Goal: Task Accomplishment & Management: Complete application form

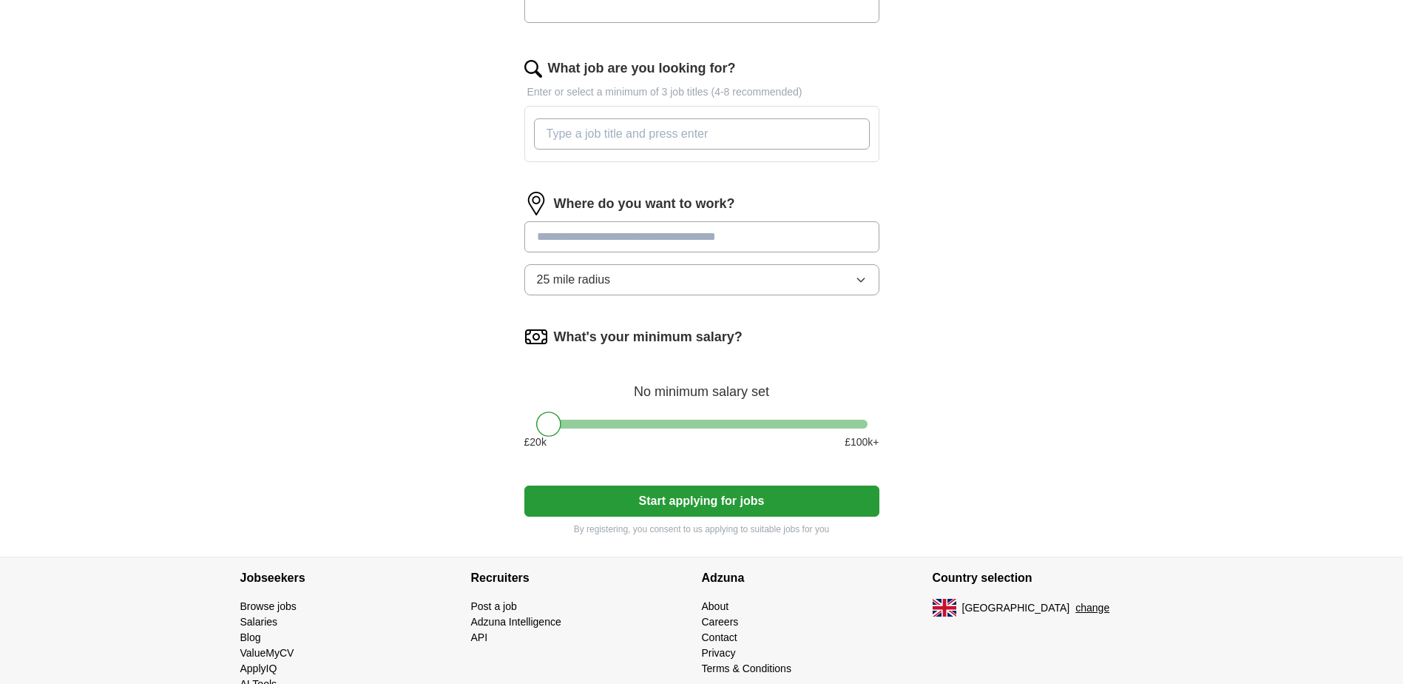
scroll to position [535, 0]
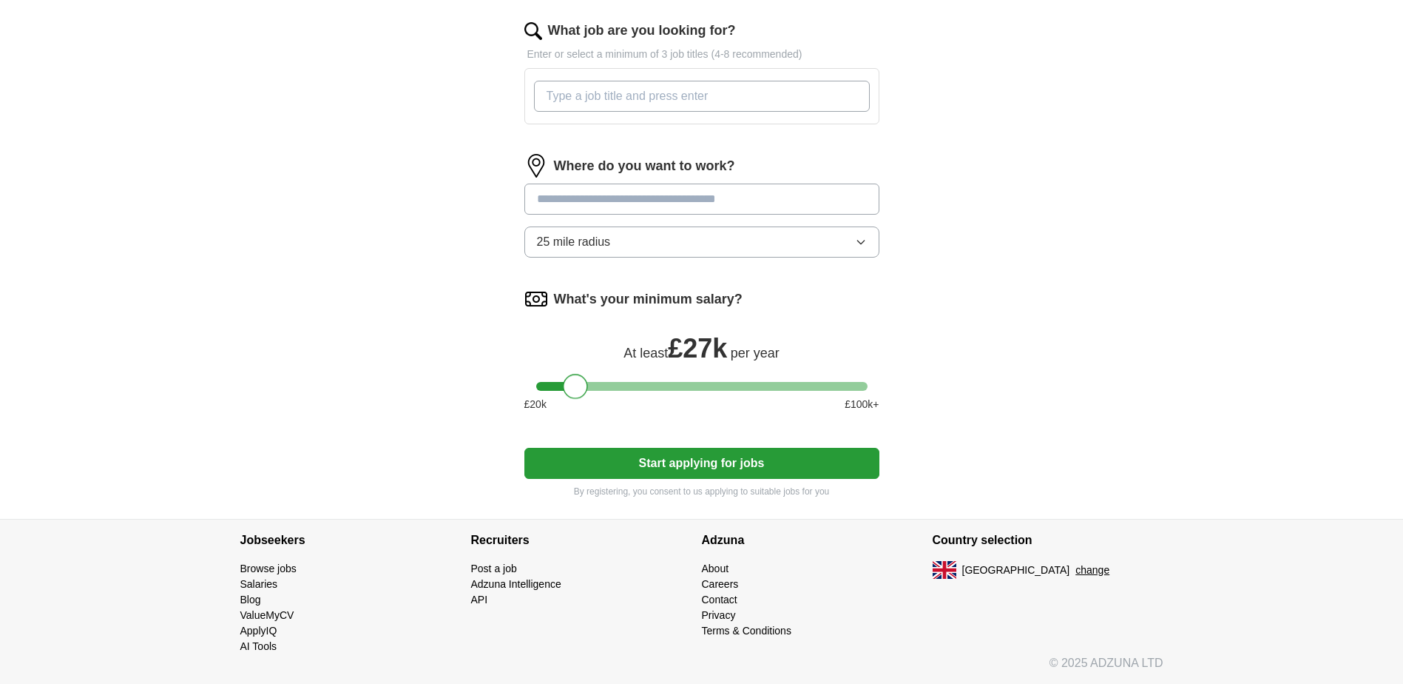
click at [573, 383] on div at bounding box center [701, 386] width 331 height 9
click at [596, 383] on div at bounding box center [701, 386] width 331 height 9
click at [618, 385] on div at bounding box center [701, 386] width 331 height 9
click at [635, 382] on div at bounding box center [701, 386] width 331 height 9
click at [655, 385] on div at bounding box center [701, 386] width 331 height 9
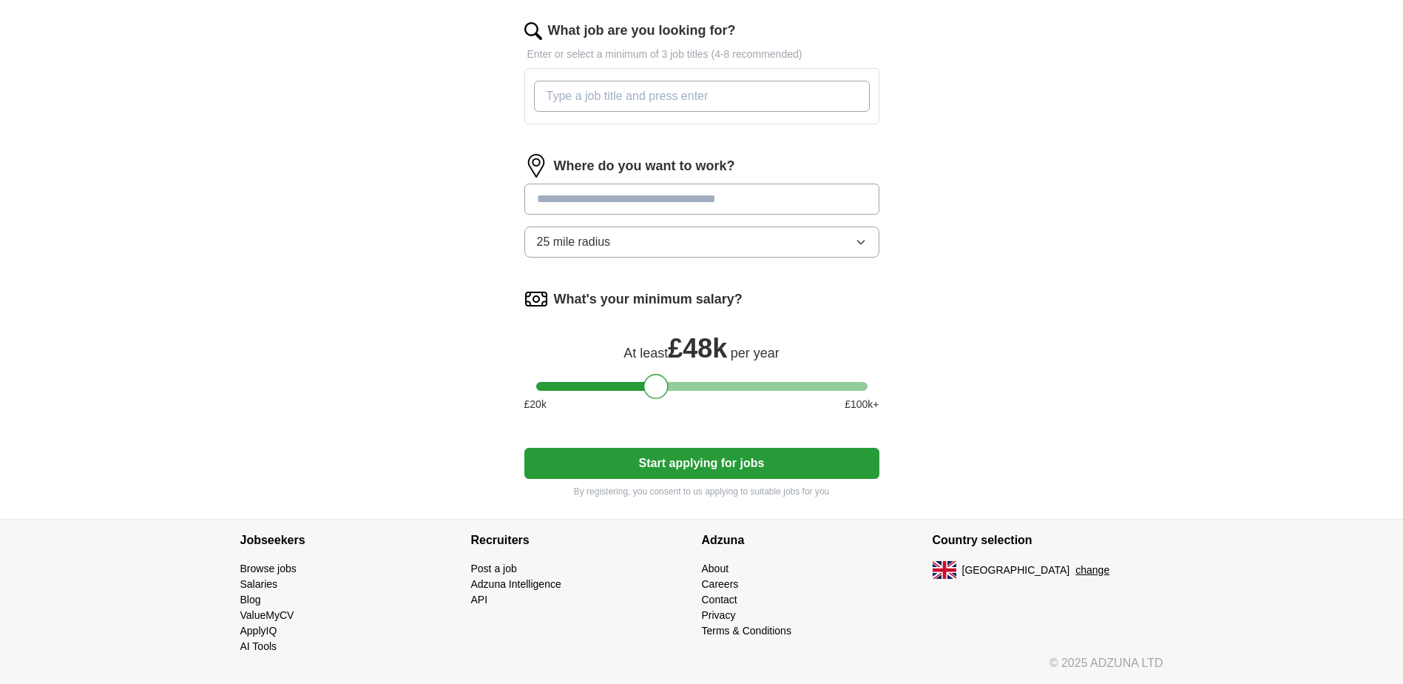
click at [667, 385] on div at bounding box center [656, 386] width 25 height 25
click at [672, 385] on div at bounding box center [701, 386] width 331 height 9
click at [687, 385] on div at bounding box center [701, 386] width 331 height 9
click at [702, 383] on div at bounding box center [701, 386] width 331 height 9
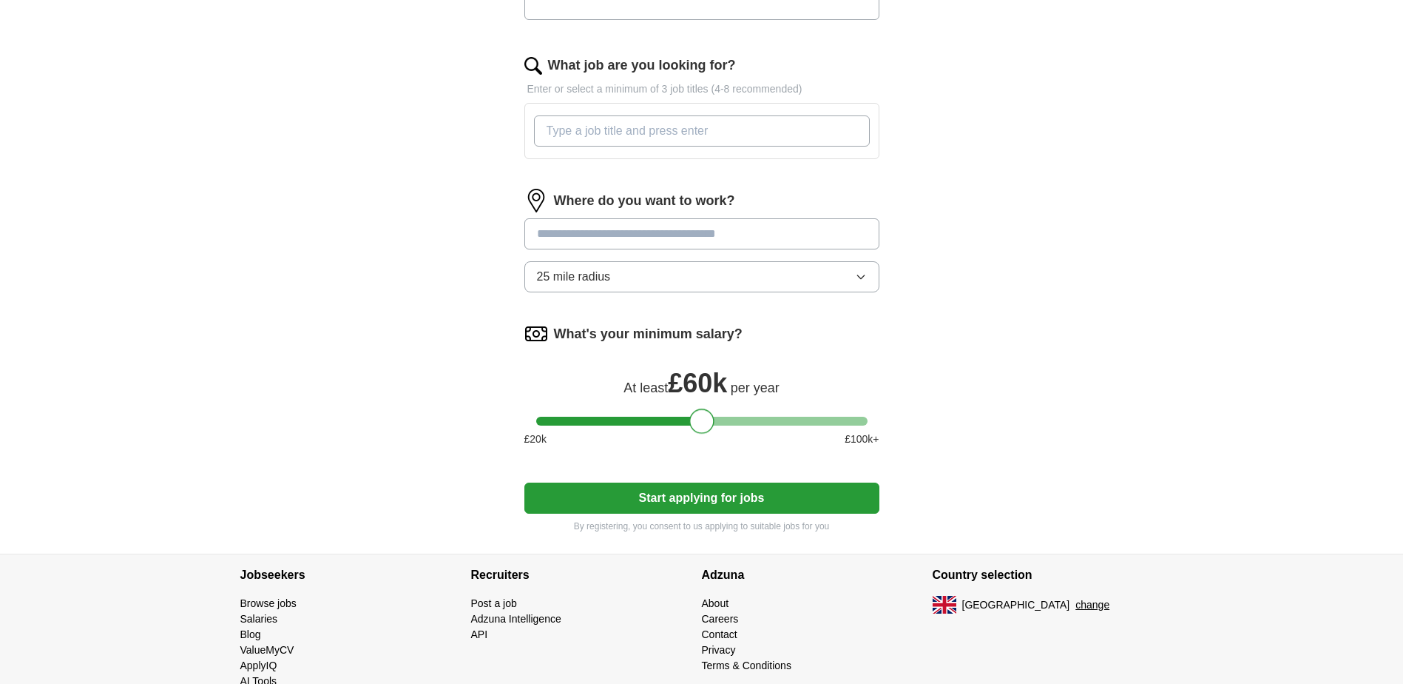
scroll to position [0, 0]
